Goal: Information Seeking & Learning: Learn about a topic

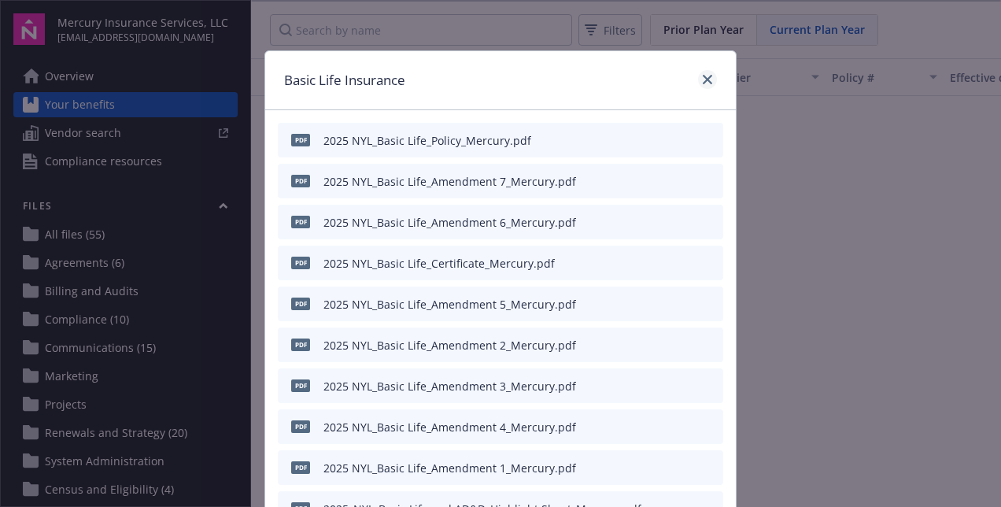
scroll to position [696, 299]
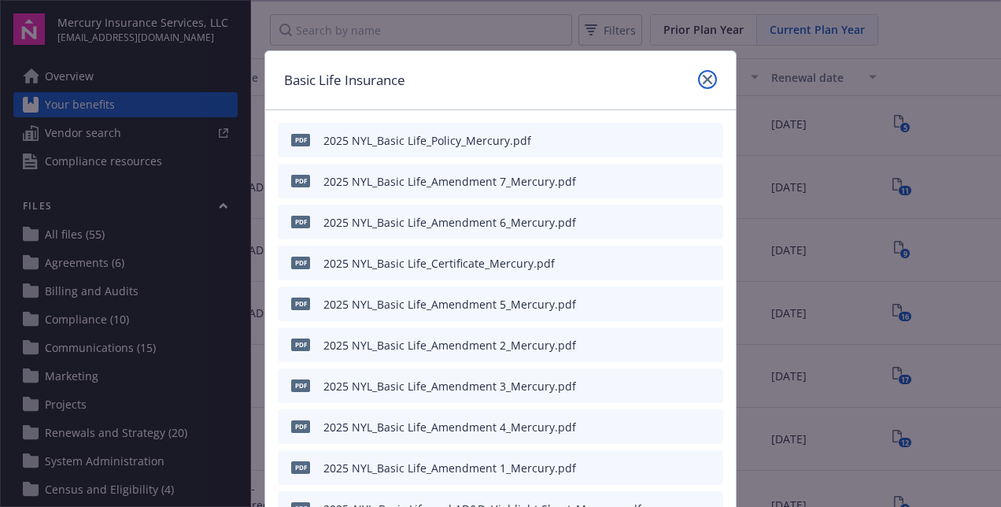
click at [703, 75] on icon "close" at bounding box center [707, 79] width 9 height 9
